Goal: Task Accomplishment & Management: Manage account settings

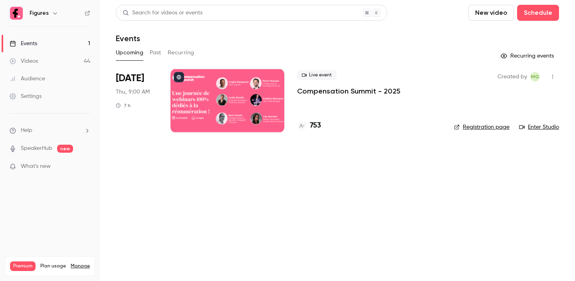
click at [357, 91] on p "Compensation Summit - 2025" at bounding box center [348, 91] width 103 height 10
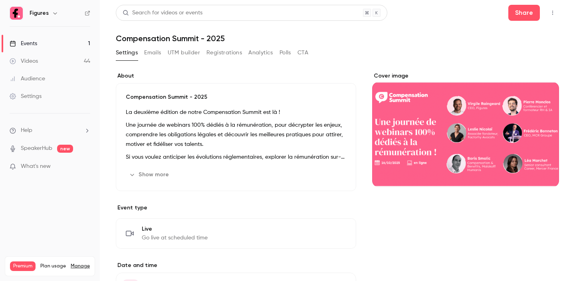
click at [148, 55] on button "Emails" at bounding box center [152, 52] width 17 height 13
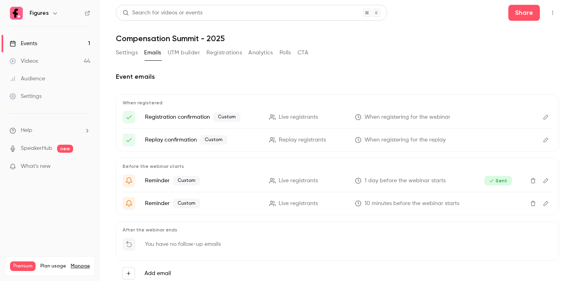
click at [238, 49] on button "Registrations" at bounding box center [224, 52] width 36 height 13
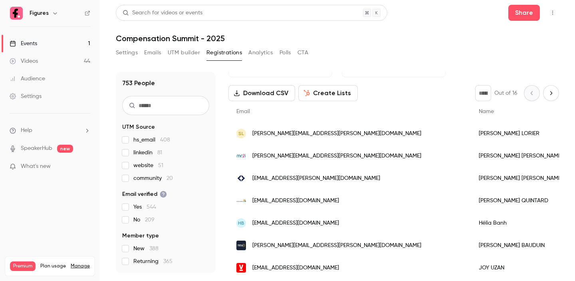
click at [151, 55] on button "Emails" at bounding box center [152, 52] width 17 height 13
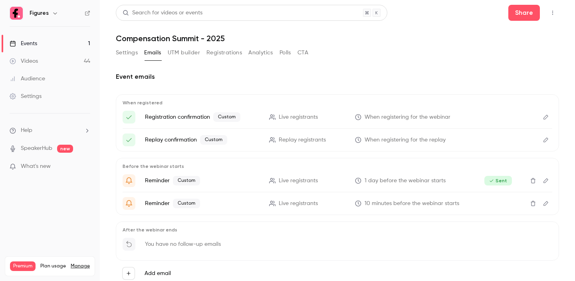
click at [546, 182] on icon "Edit" at bounding box center [545, 181] width 6 height 6
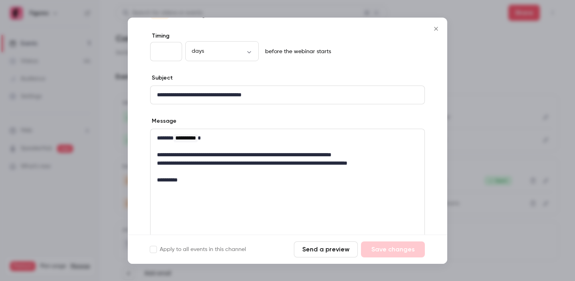
scroll to position [119, 0]
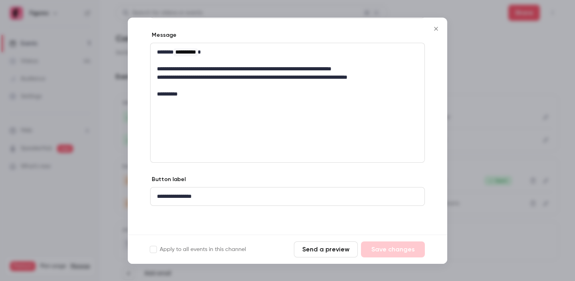
click at [477, 117] on div at bounding box center [287, 140] width 575 height 281
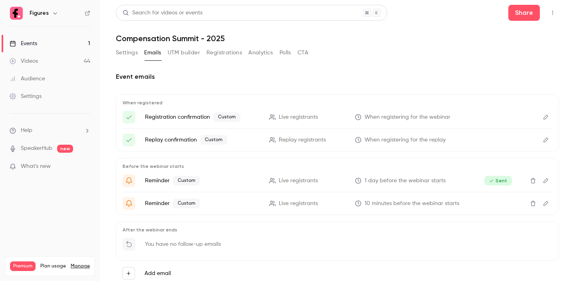
click at [545, 200] on icon "Edit" at bounding box center [545, 203] width 6 height 6
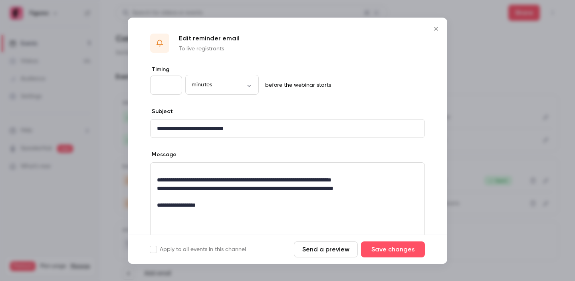
scroll to position [10, 0]
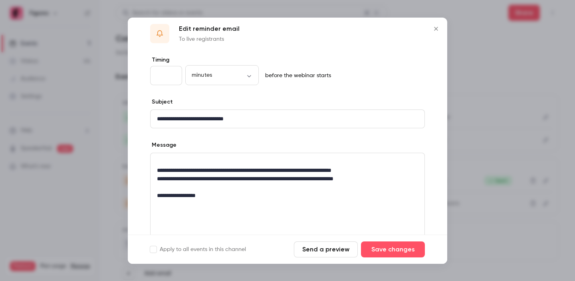
click at [163, 156] on div "**********" at bounding box center [287, 178] width 274 height 51
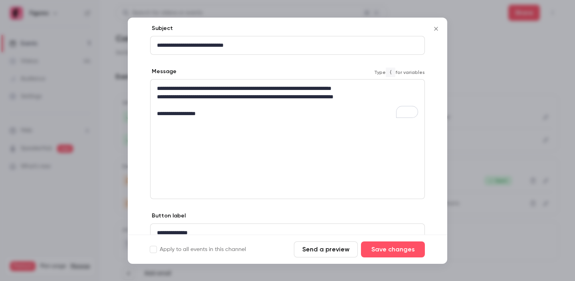
scroll to position [119, 0]
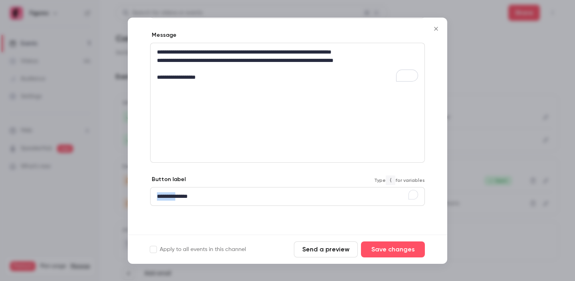
drag, startPoint x: 184, startPoint y: 196, endPoint x: 139, endPoint y: 197, distance: 45.5
click at [139, 197] on div "**********" at bounding box center [287, 90] width 319 height 288
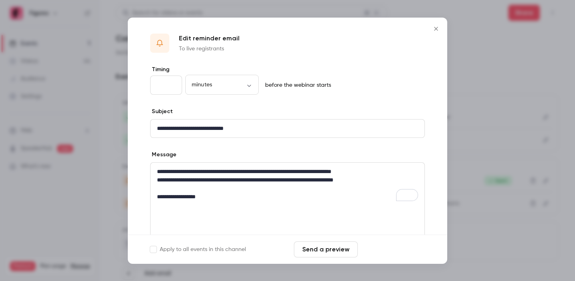
click at [396, 251] on button "Save changes" at bounding box center [393, 249] width 64 height 16
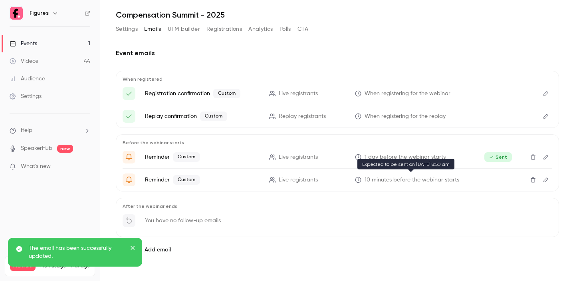
scroll to position [26, 0]
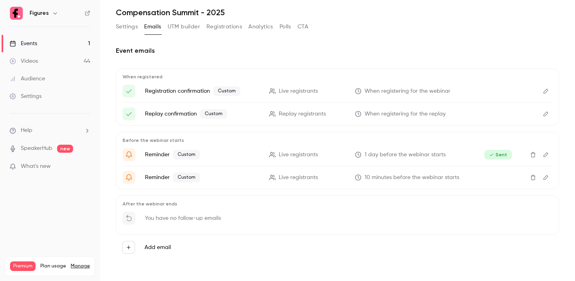
click at [158, 215] on p "You have no follow-up emails" at bounding box center [183, 218] width 76 height 8
click at [152, 247] on label "Add email" at bounding box center [157, 247] width 26 height 8
click at [135, 247] on button "Add email" at bounding box center [128, 247] width 13 height 13
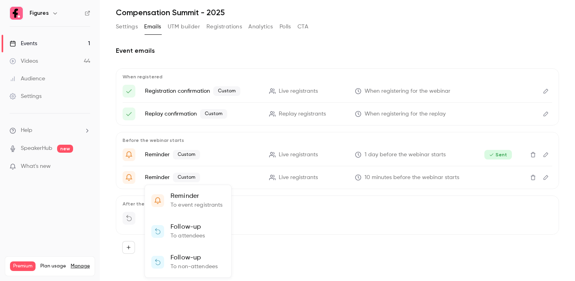
click at [196, 231] on p "To attendees" at bounding box center [187, 235] width 35 height 8
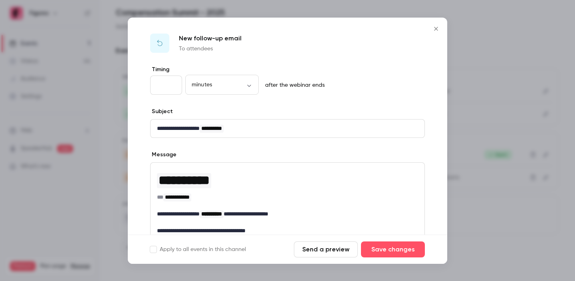
click at [259, 130] on p "**********" at bounding box center [287, 128] width 261 height 8
